Goal: Book appointment/travel/reservation

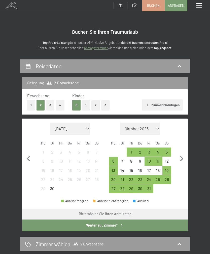
click at [180, 154] on icon "button" at bounding box center [181, 159] width 11 height 11
select select "[DATE]"
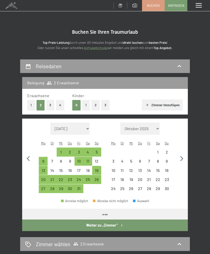
click at [180, 154] on icon "button" at bounding box center [181, 159] width 11 height 11
select select "[DATE]"
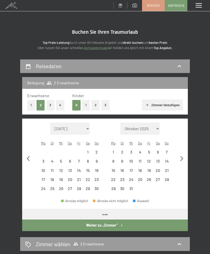
click at [180, 154] on icon "button" at bounding box center [181, 159] width 11 height 11
select select "[DATE]"
click at [181, 154] on icon "button" at bounding box center [181, 159] width 11 height 11
select select "[DATE]"
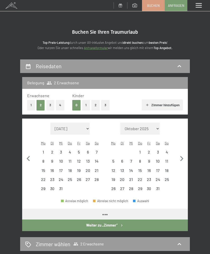
select select "[DATE]"
click at [181, 154] on icon "button" at bounding box center [181, 159] width 11 height 11
select select "[DATE]"
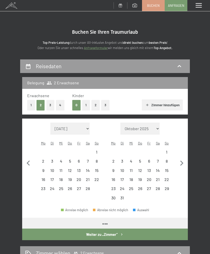
select select "[DATE]"
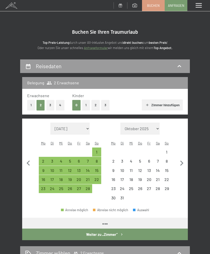
click at [181, 152] on button "button" at bounding box center [181, 163] width 11 height 80
select select "[DATE]"
click at [181, 152] on button "button" at bounding box center [181, 163] width 11 height 80
select select "[DATE]"
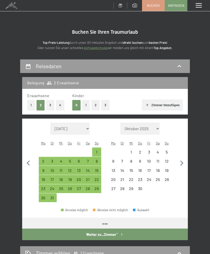
select select "[DATE]"
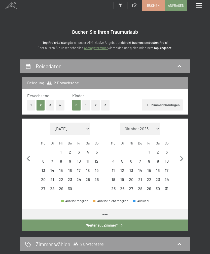
select select "[DATE]"
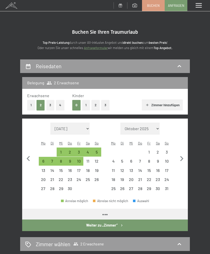
select select "[DATE]"
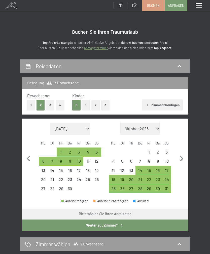
click at [182, 154] on icon "button" at bounding box center [181, 159] width 11 height 11
select select "[DATE]"
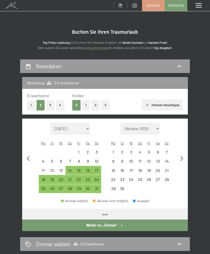
click at [181, 154] on icon "button" at bounding box center [181, 159] width 11 height 11
select select "[DATE]"
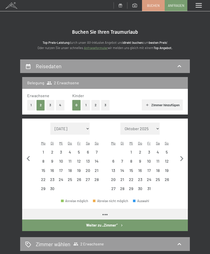
select select "[DATE]"
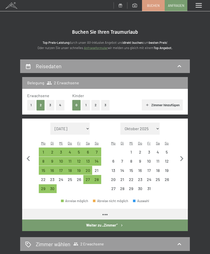
select select "[DATE]"
